Goal: Navigation & Orientation: Find specific page/section

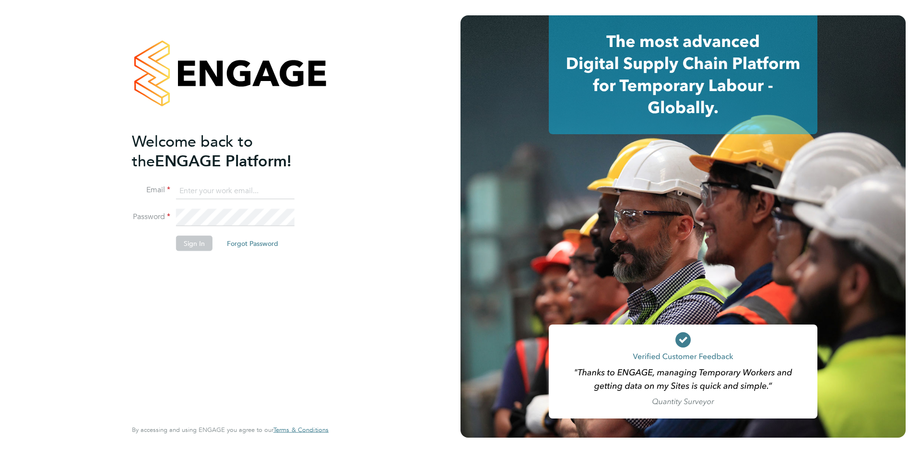
type input "bperkin@psrsolutions.co.uk"
click at [198, 245] on button "Sign In" at bounding box center [194, 243] width 36 height 15
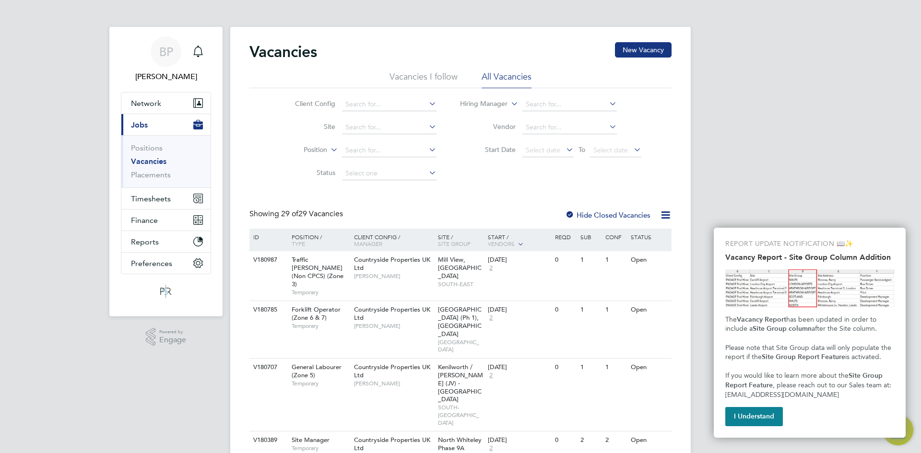
click at [768, 415] on button "I Understand" at bounding box center [754, 416] width 58 height 19
